Goal: Task Accomplishment & Management: Manage account settings

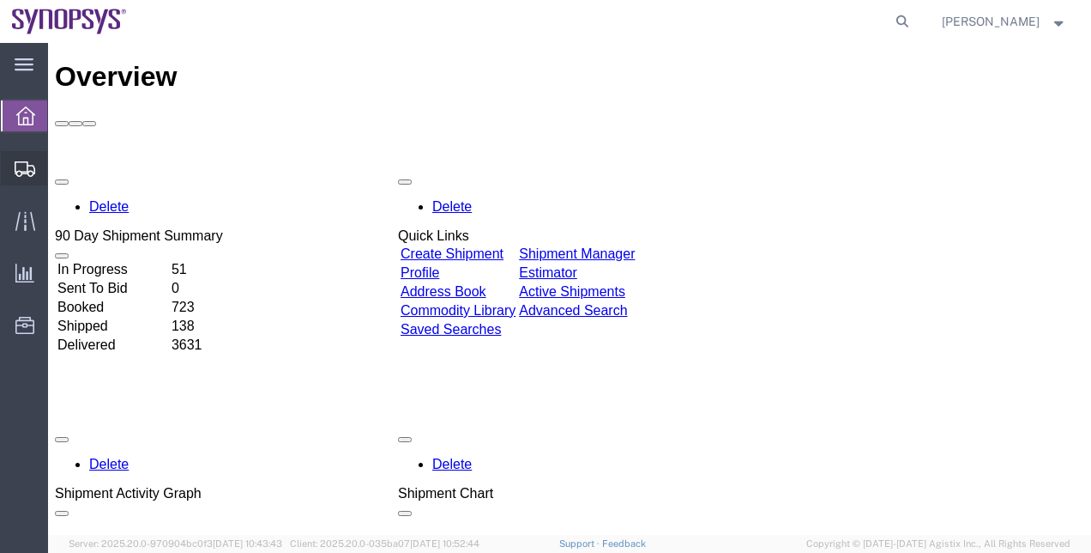
click at [0, 0] on span "Shipment Manager" at bounding box center [0, 0] width 0 height 0
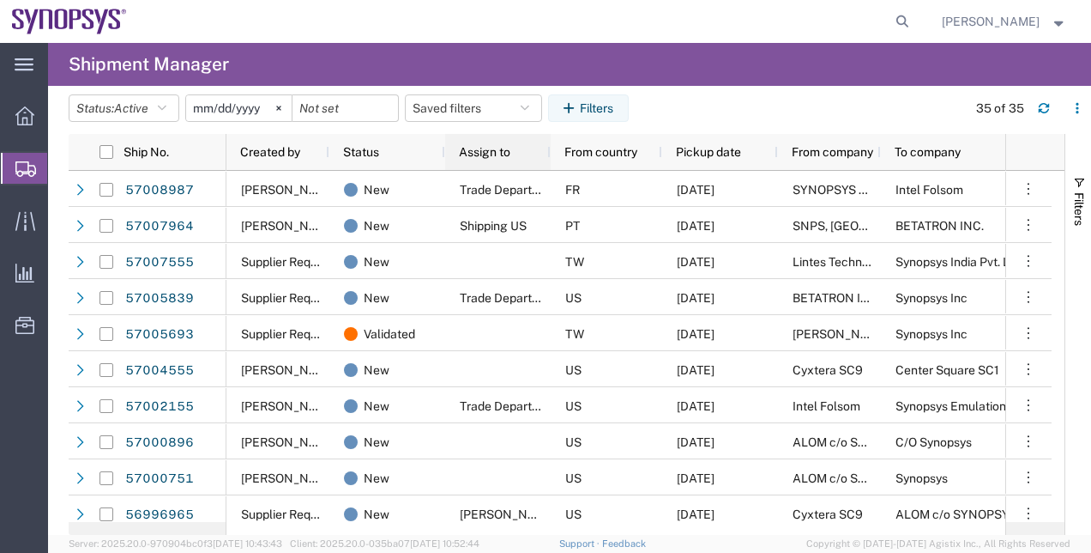
drag, startPoint x: 534, startPoint y: 153, endPoint x: 549, endPoint y: 177, distance: 28.6
click at [549, 177] on div "Ship No. Created by Status Assign to From country Pickup date From company To c…" at bounding box center [567, 334] width 996 height 401
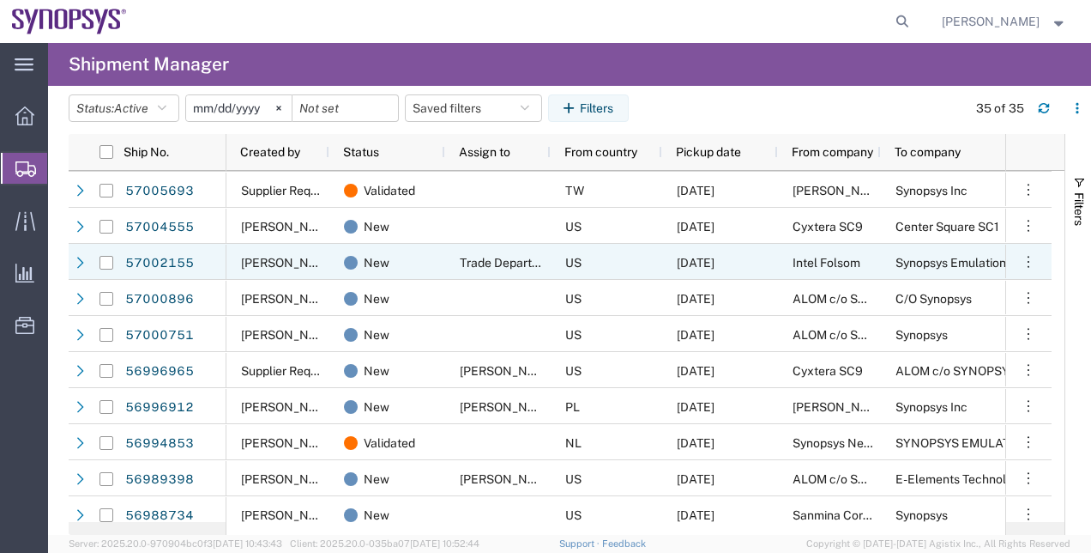
scroll to position [172, 0]
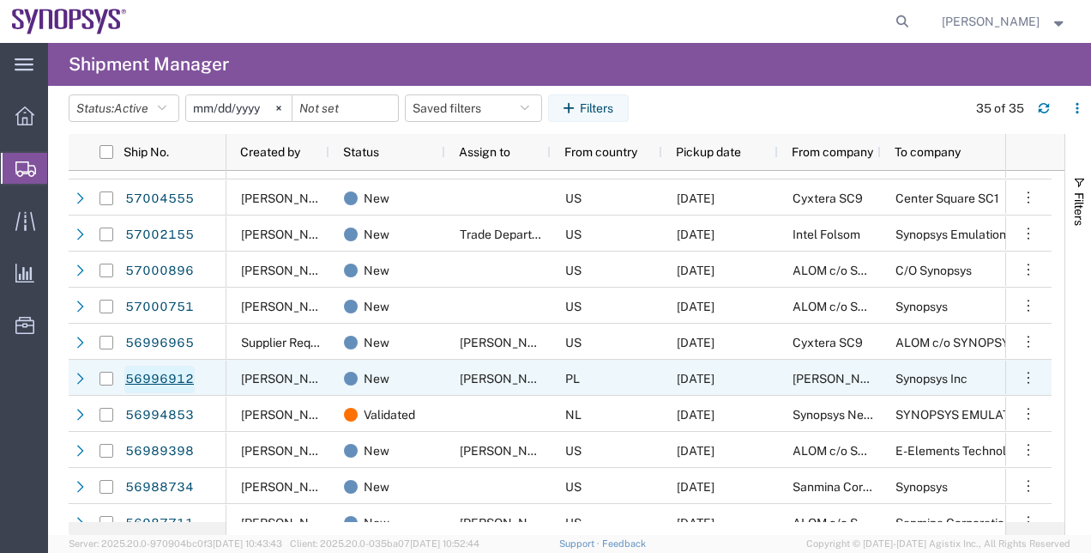
click at [141, 372] on link "56996912" at bounding box center [159, 378] width 70 height 27
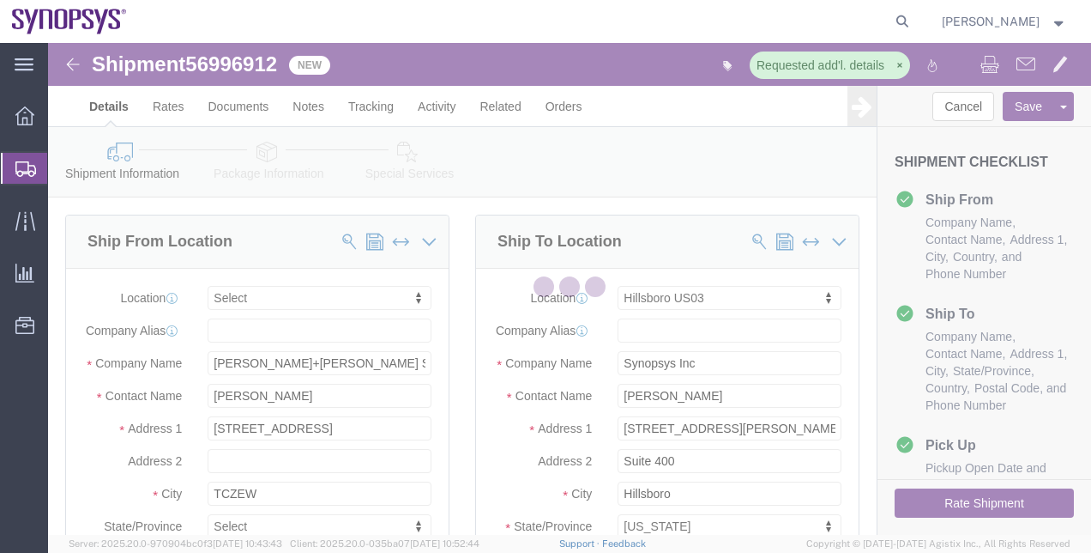
select select
select select "63190"
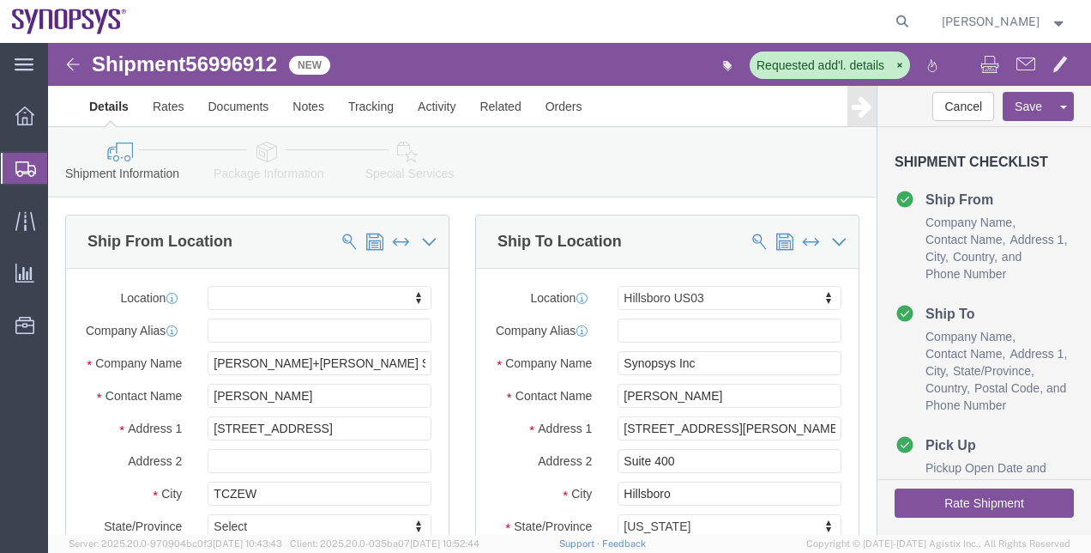
click icon
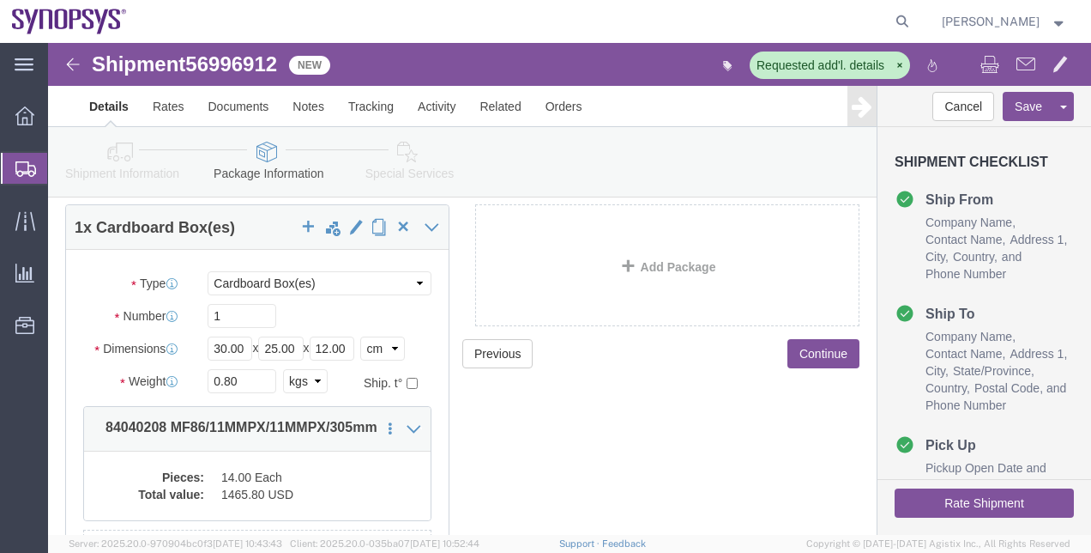
scroll to position [172, 0]
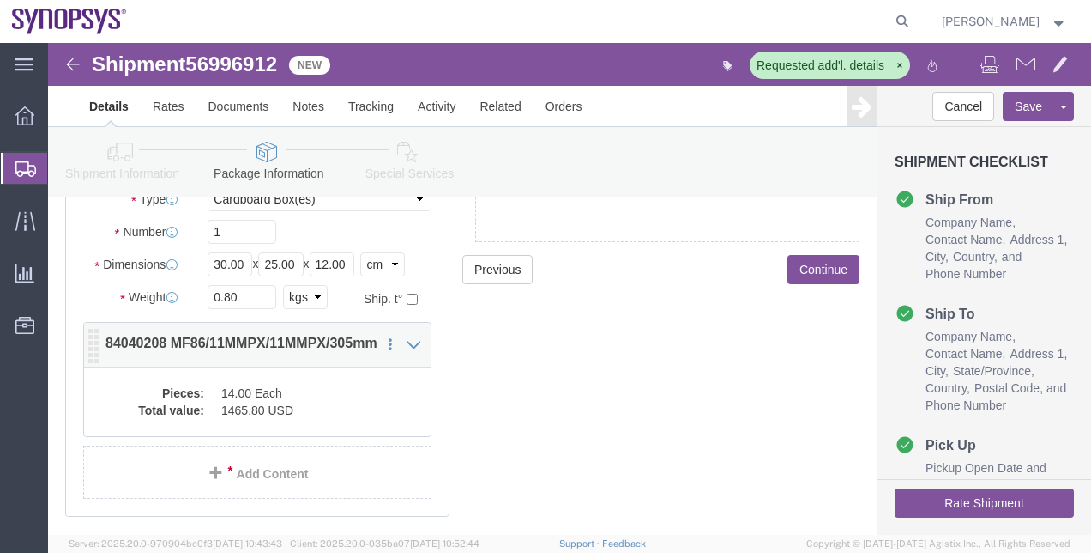
click dd "1465.80 USD"
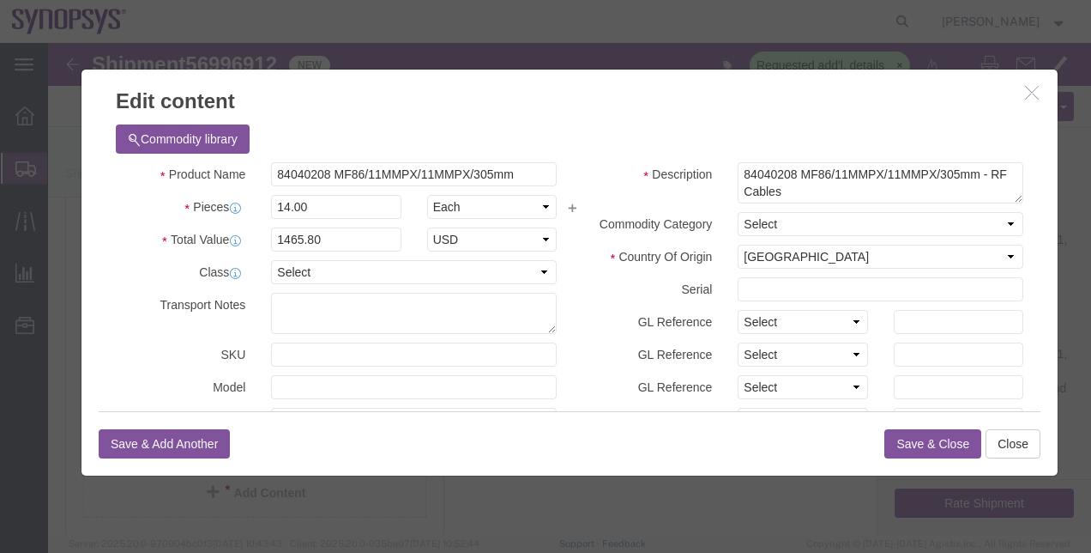
click div "Commodity library"
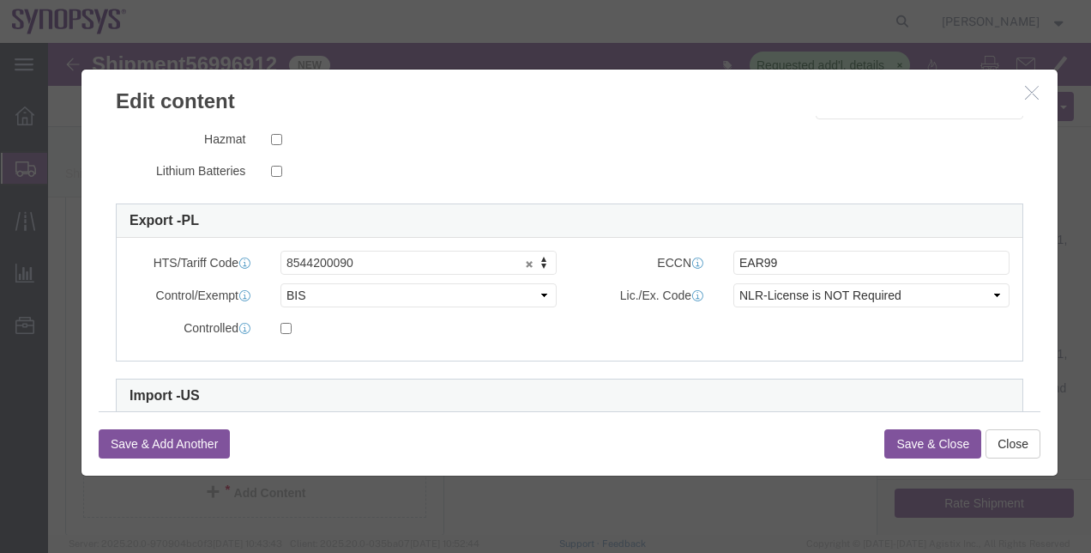
scroll to position [515, 0]
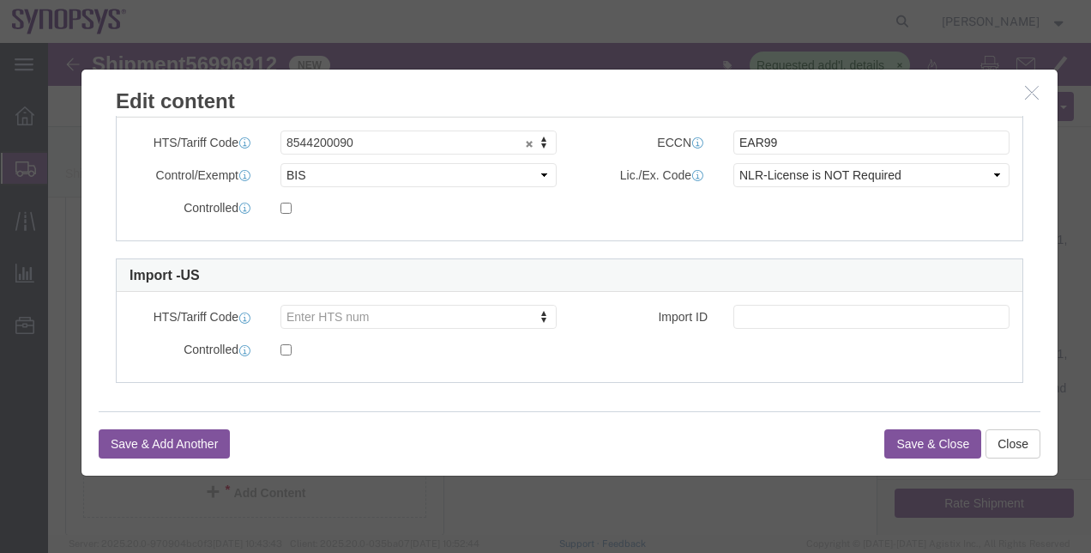
click button "button"
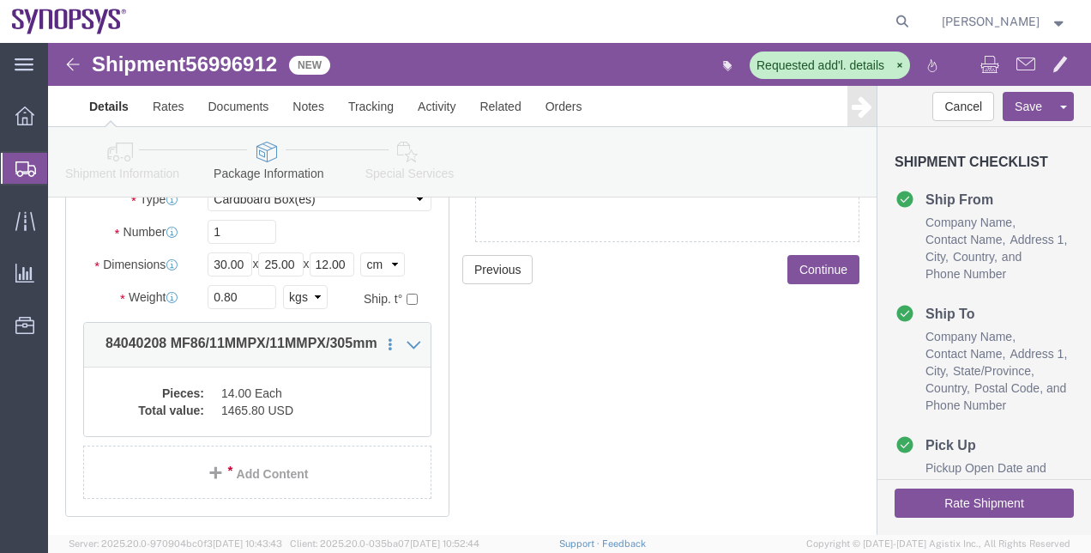
click icon
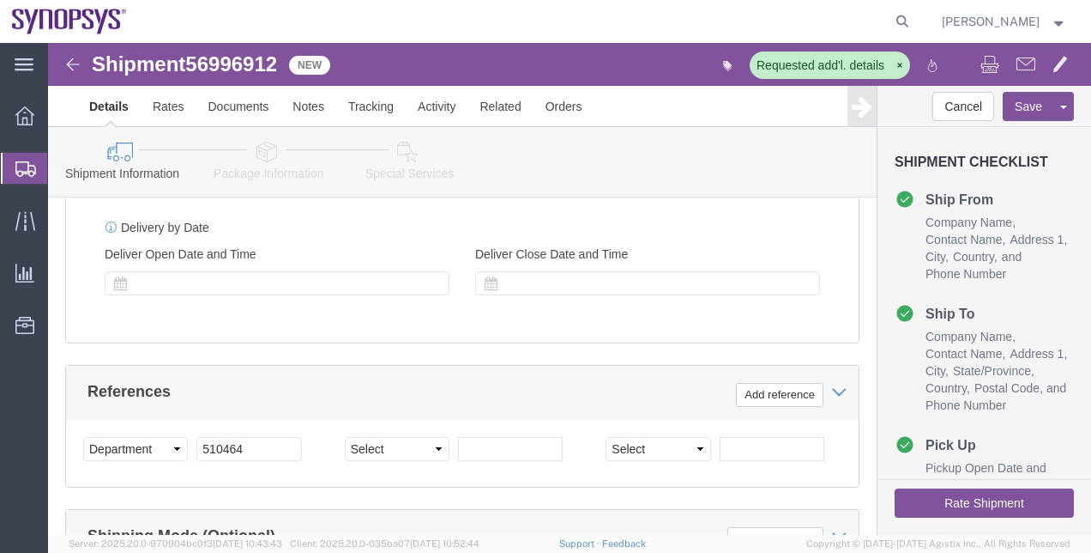
scroll to position [616, 0]
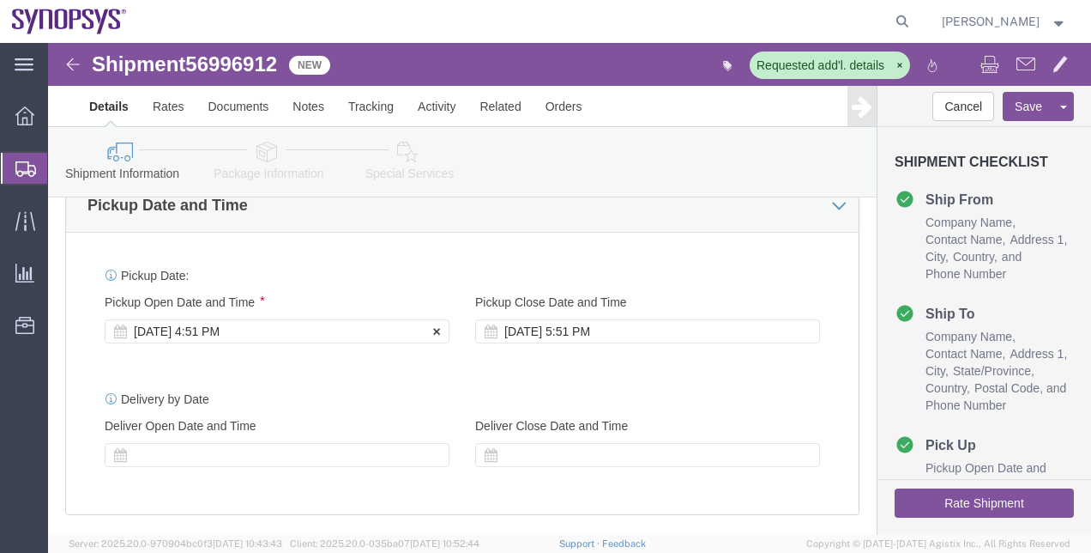
click div "[DATE] 4:51 PM"
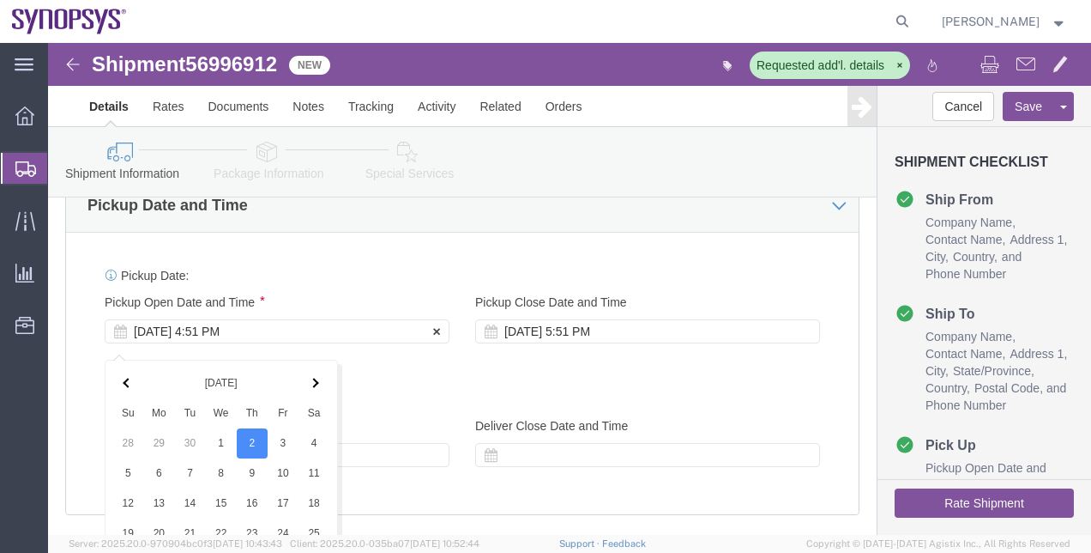
scroll to position [980, 0]
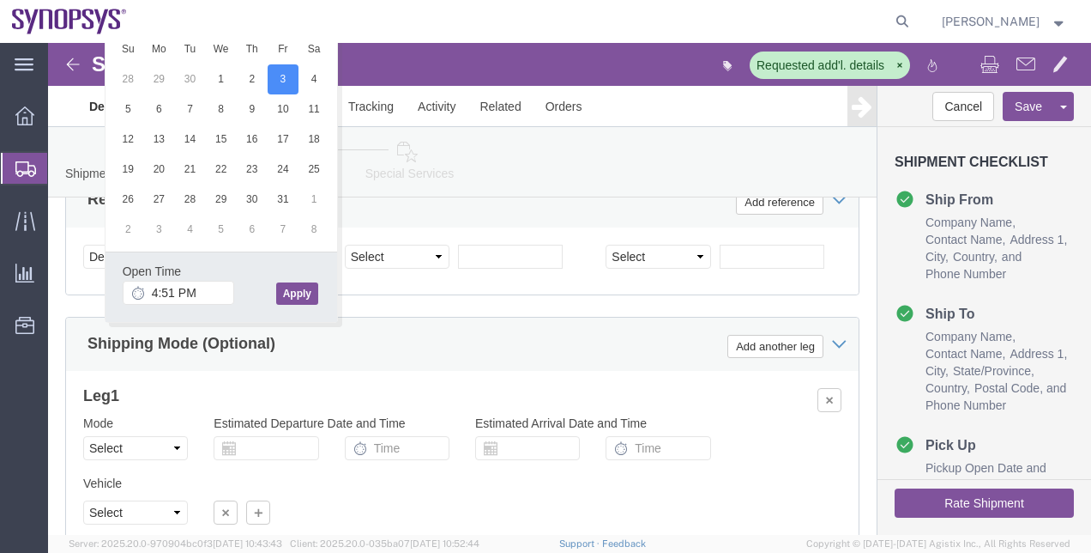
click button "Apply"
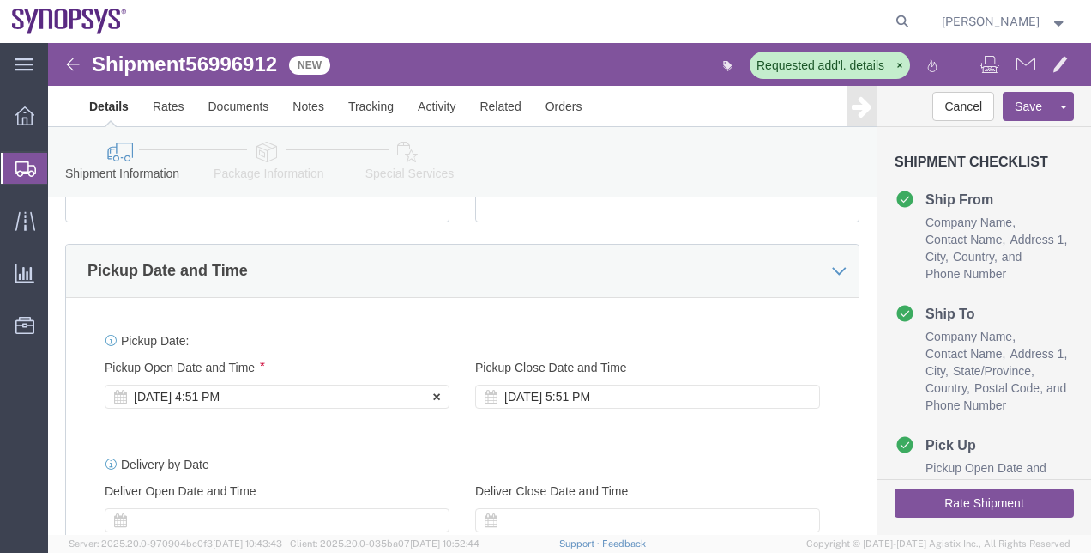
click div "[DATE] 4:51 PM"
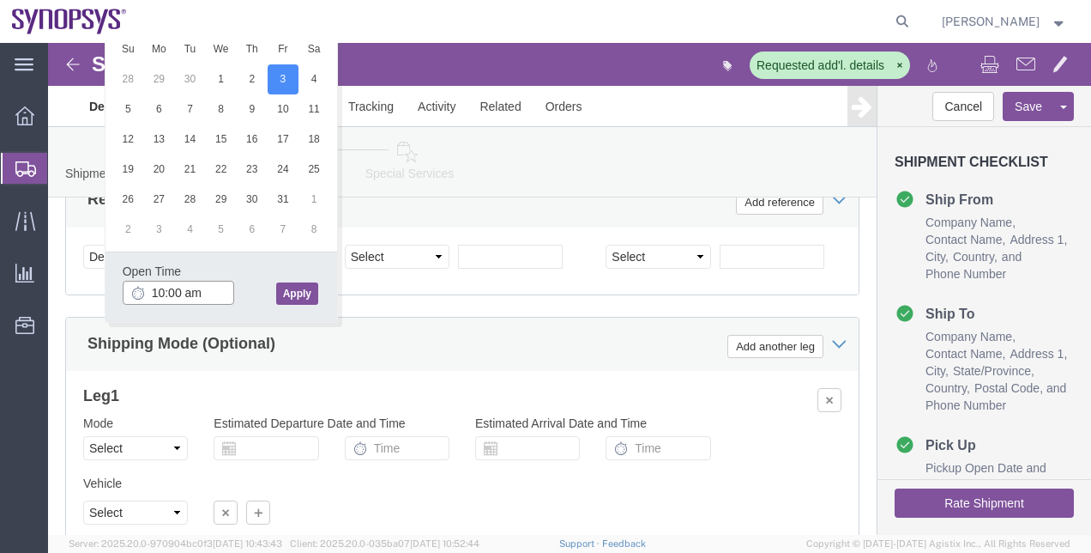
type input "10:00 am"
click button "Apply"
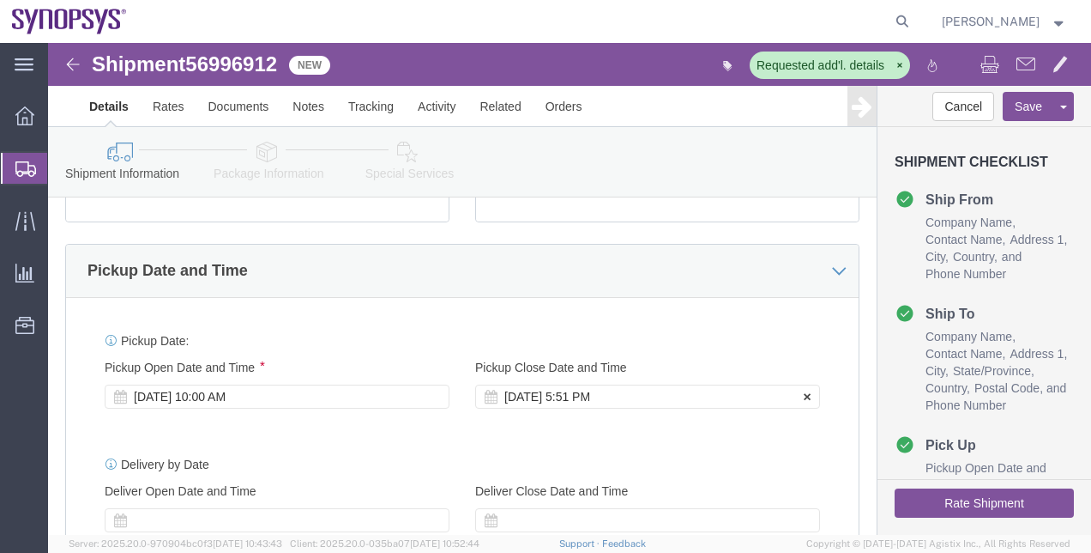
click div "[DATE] 5:51 PM"
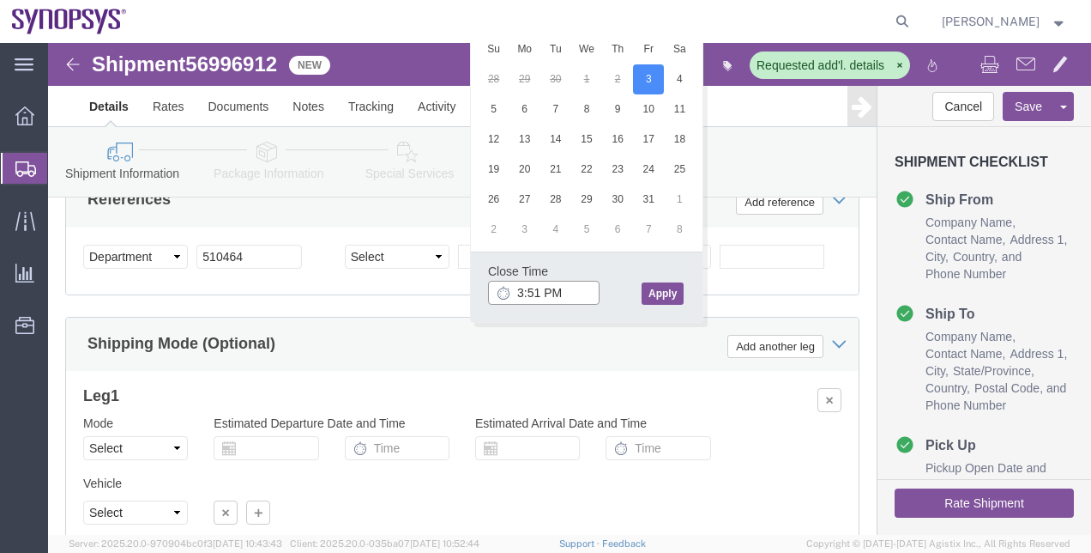
click input "3:51 PM"
type input "3:00 PM"
click button "Apply"
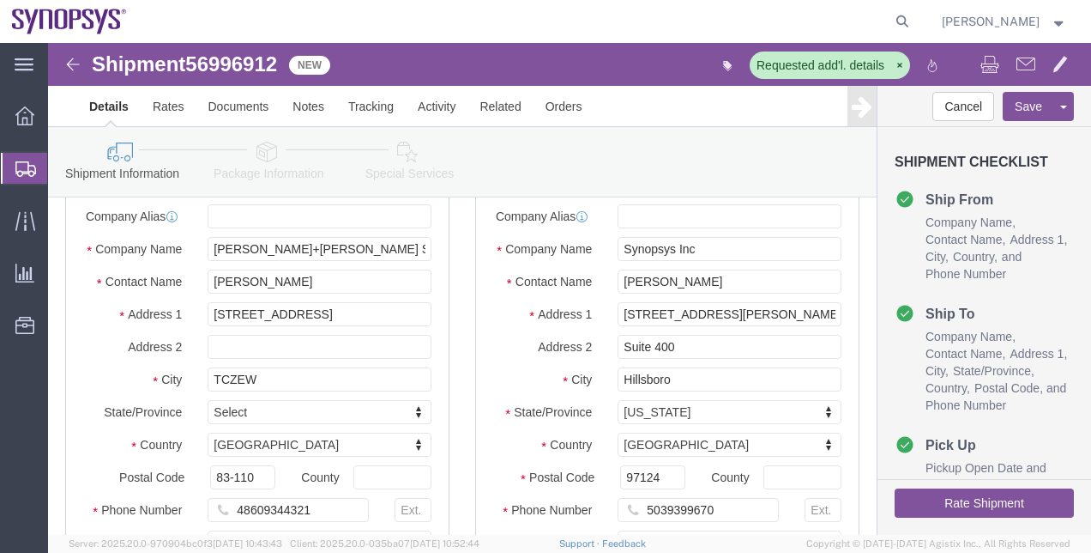
scroll to position [0, 0]
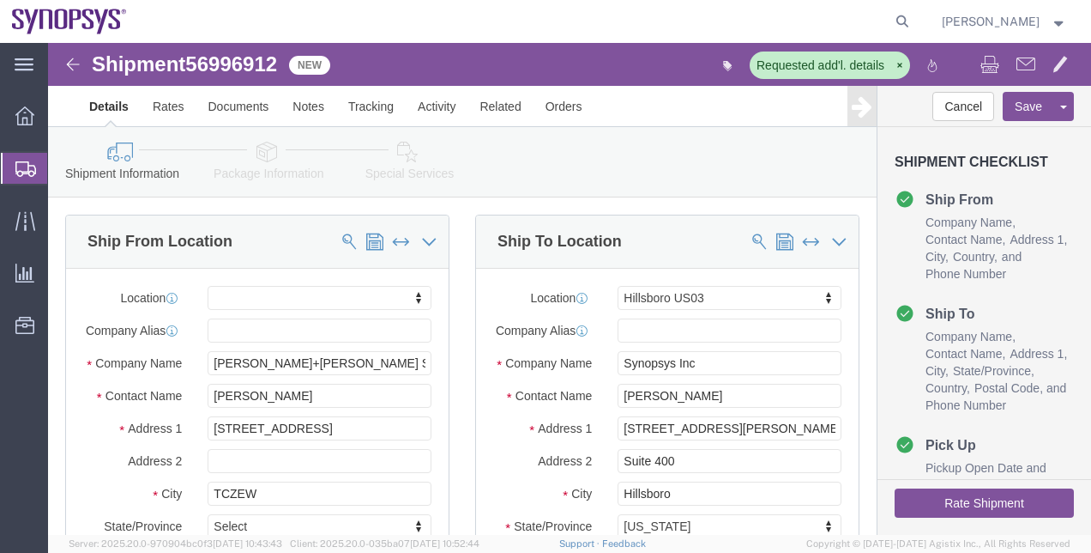
click div "Shipment Information Package Information Special Services"
click link "Package Information"
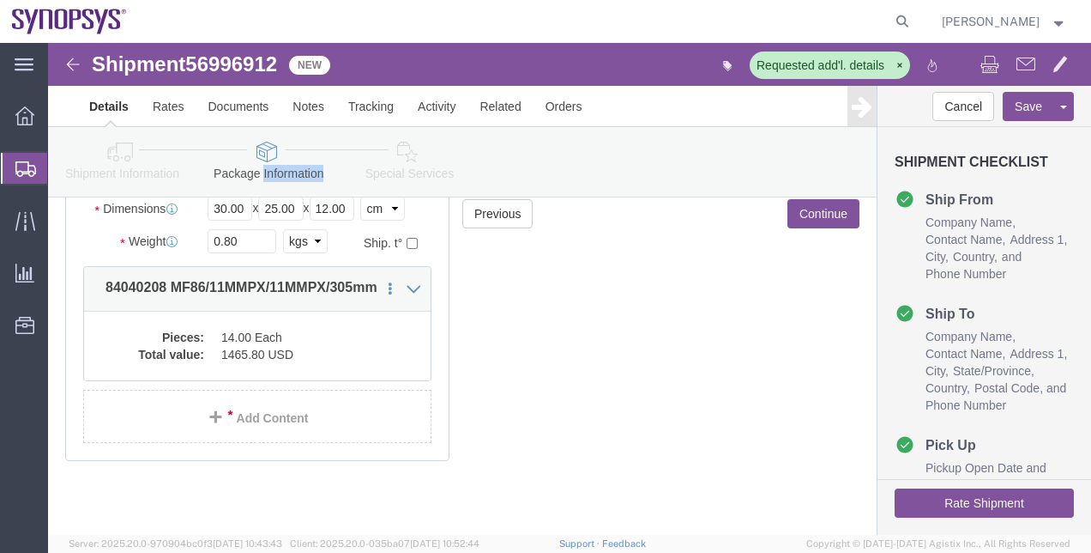
scroll to position [244, 0]
click link "Special Services"
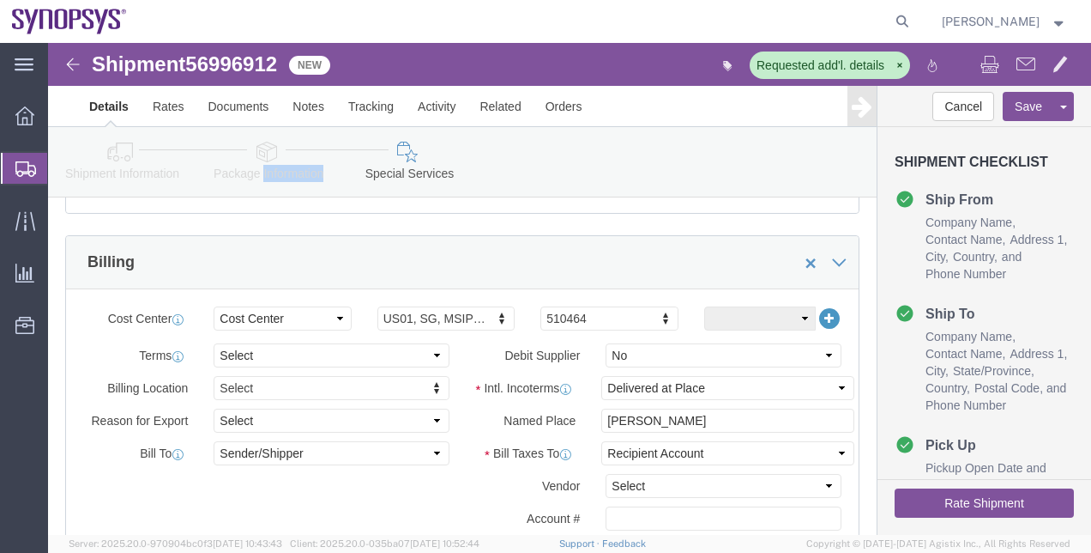
scroll to position [775, 0]
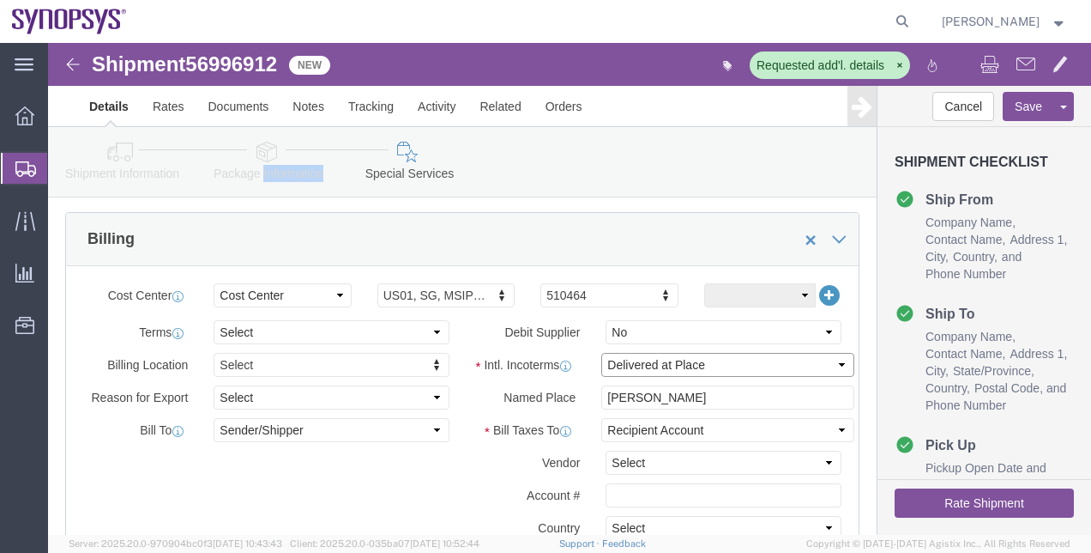
click select "Select Carriage Insurance Paid Carriage Paid To Cost and Freight Cost Insurance…"
select select "EXW"
click select "Select Carriage Insurance Paid Carriage Paid To Cost and Freight Cost Insurance…"
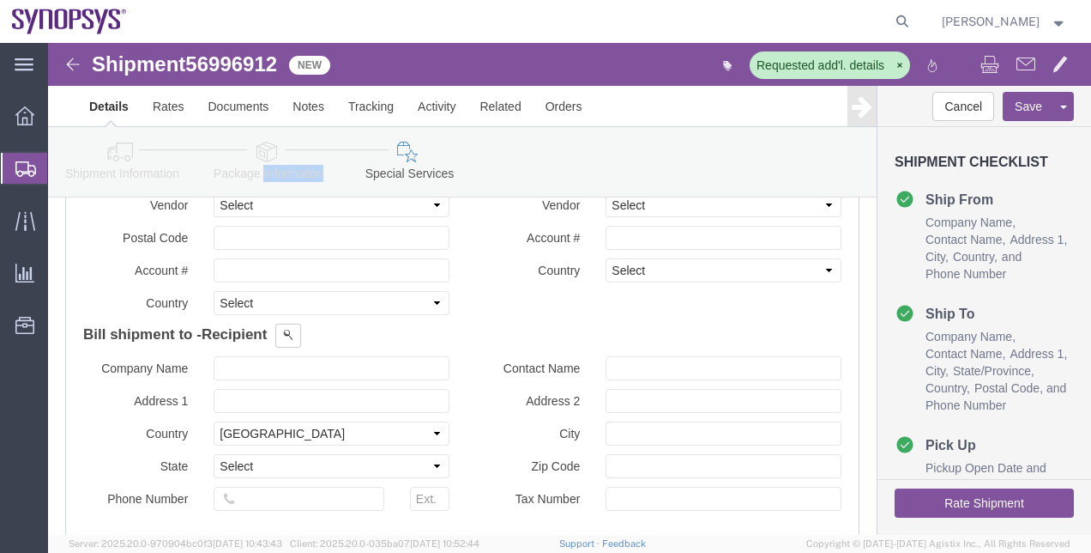
click button "Rate Shipment"
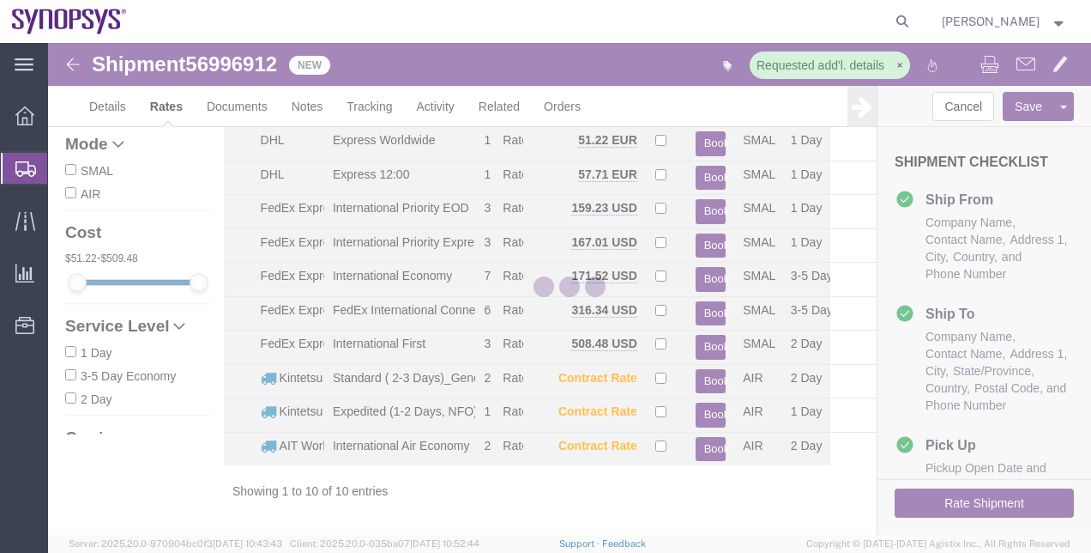
scroll to position [63, 0]
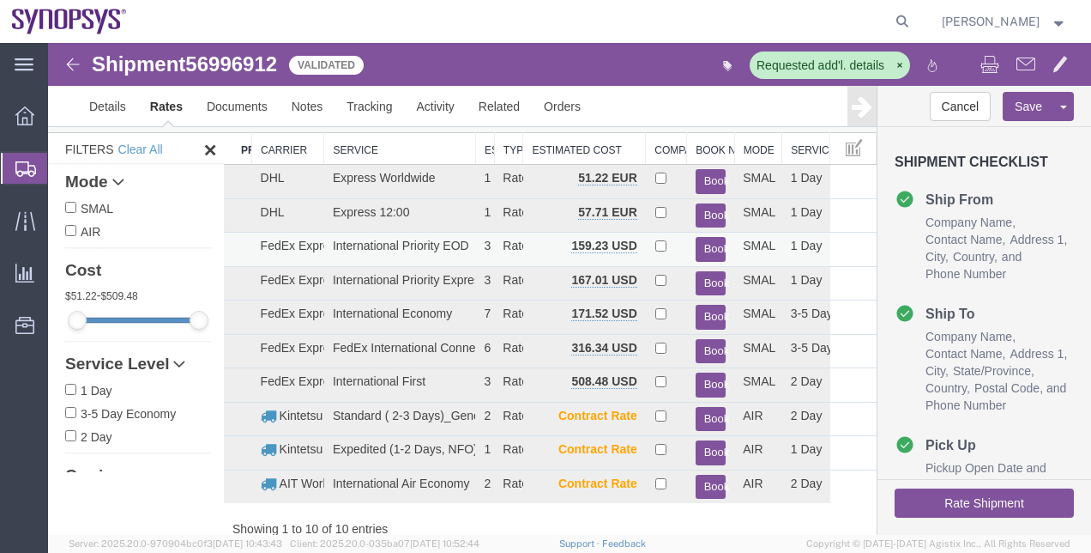
click at [697, 248] on button "Book" at bounding box center [711, 249] width 31 height 25
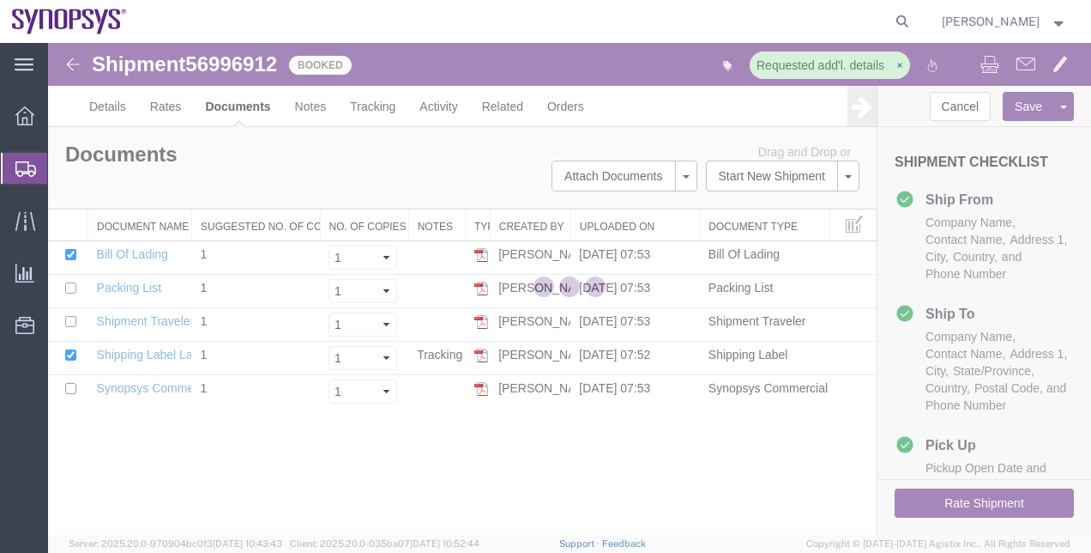
scroll to position [0, 0]
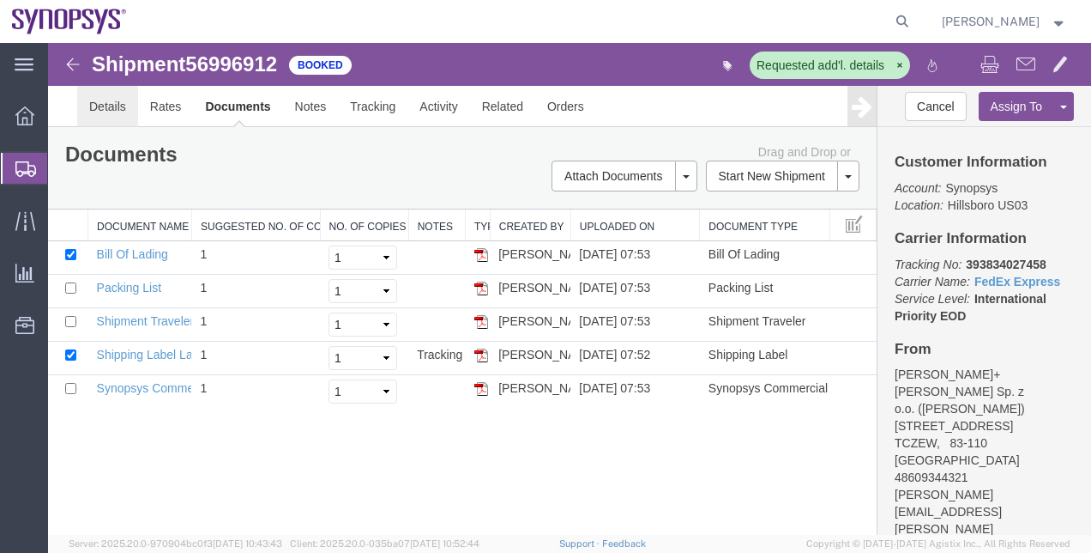
click at [115, 100] on link "Details" at bounding box center [107, 106] width 61 height 41
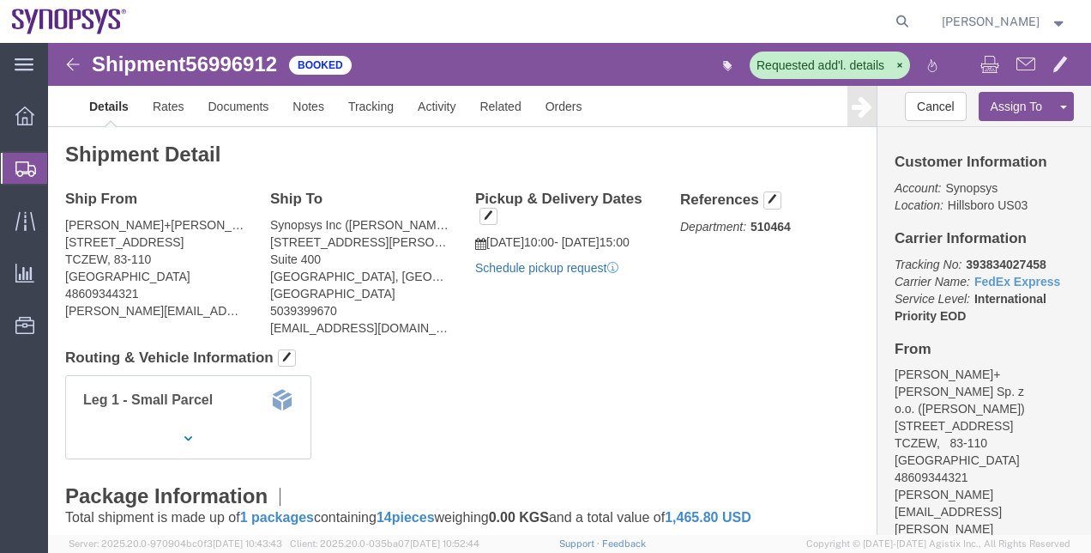
click link "Schedule pickup request"
click link "Documents"
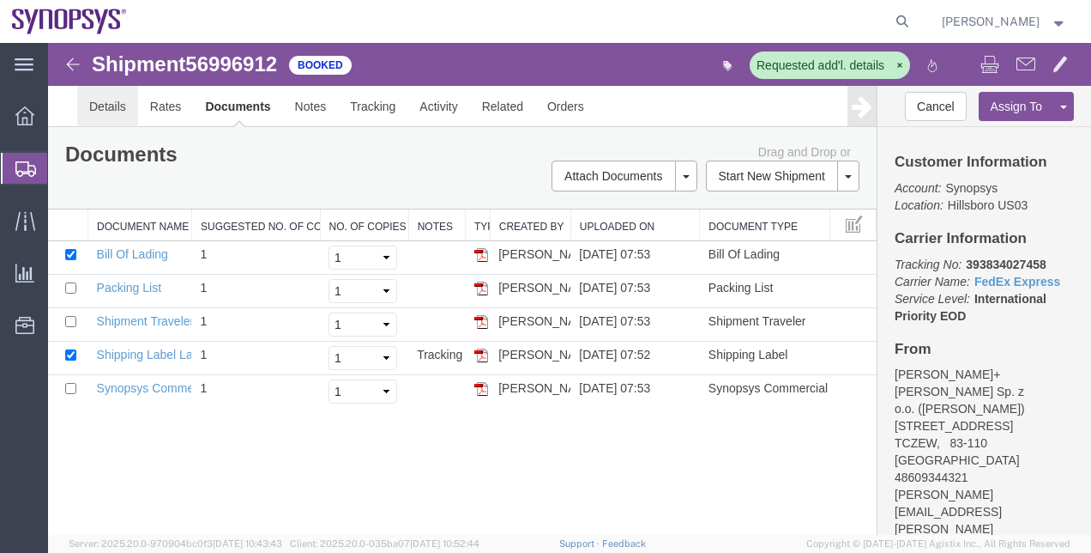
click at [120, 112] on link "Details" at bounding box center [107, 106] width 61 height 41
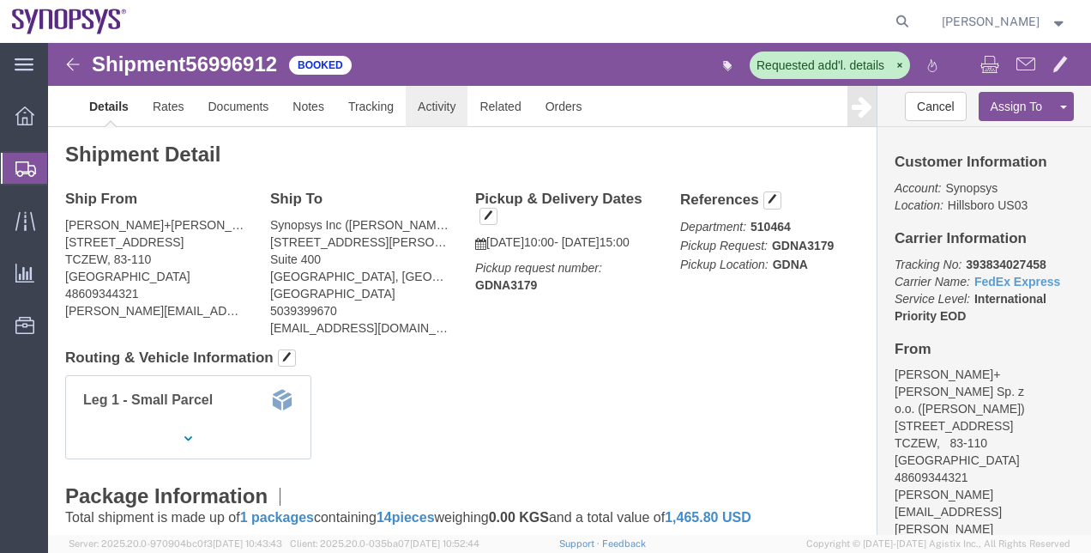
click link "Activity"
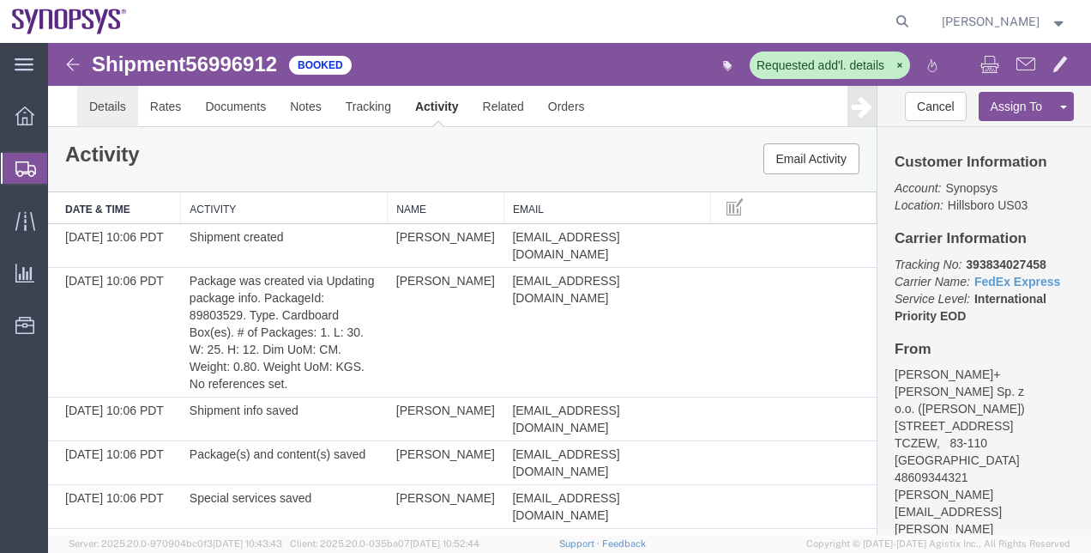
click at [113, 105] on link "Details" at bounding box center [107, 106] width 61 height 41
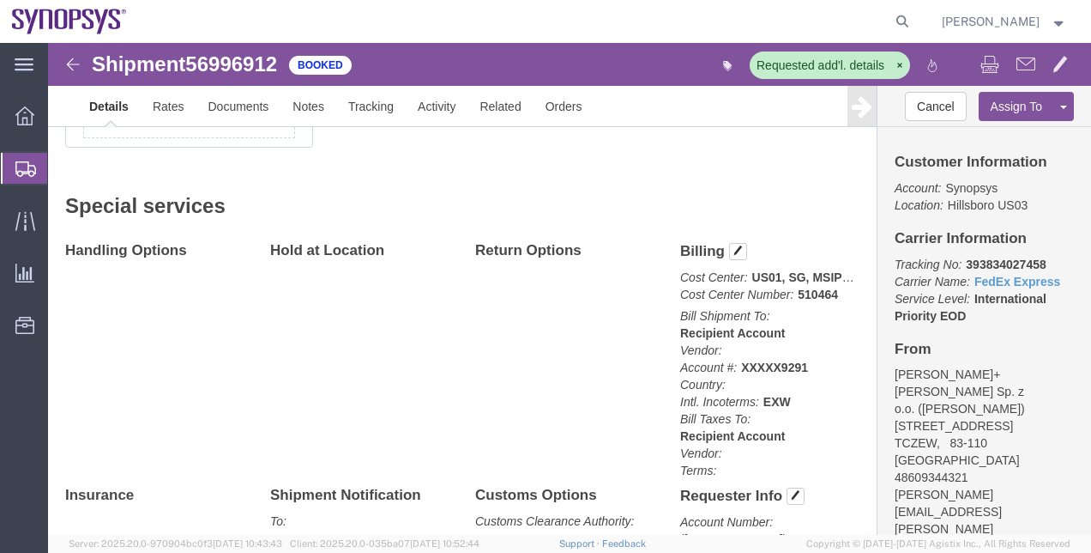
scroll to position [725, 0]
